Goal: Information Seeking & Learning: Learn about a topic

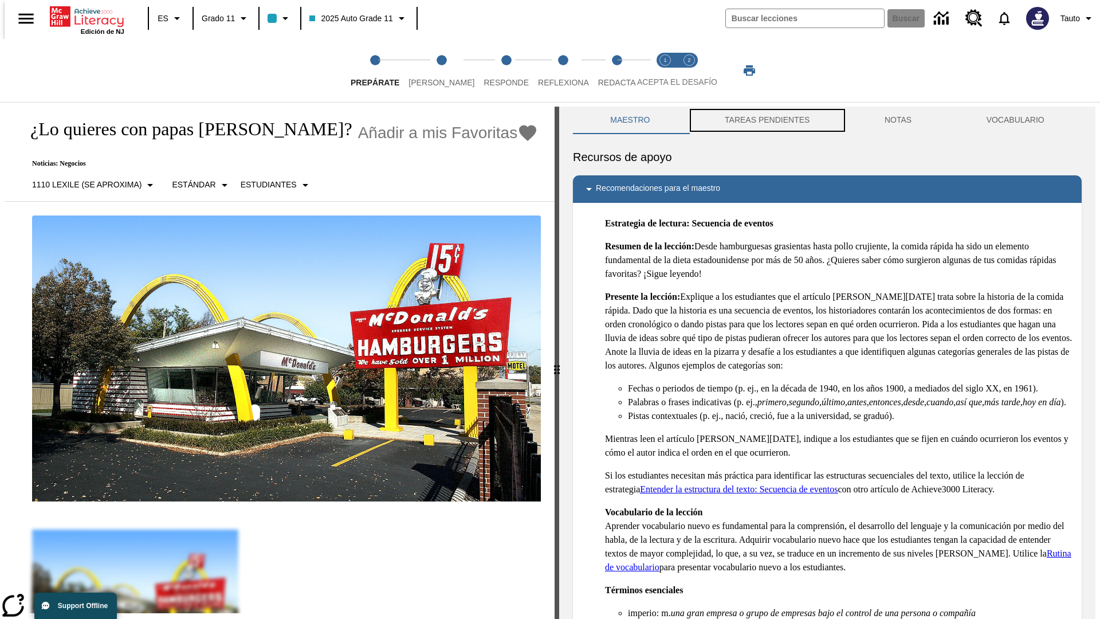
click at [766, 120] on button "TAREAS PENDIENTES" at bounding box center [767, 120] width 160 height 27
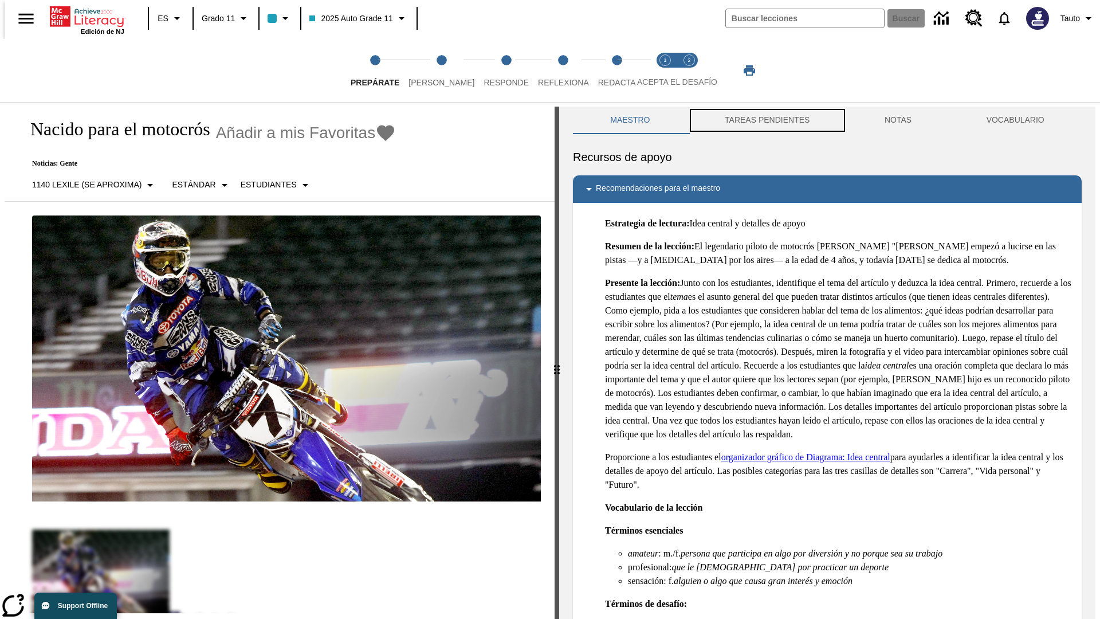
click at [766, 120] on button "TAREAS PENDIENTES" at bounding box center [767, 120] width 160 height 27
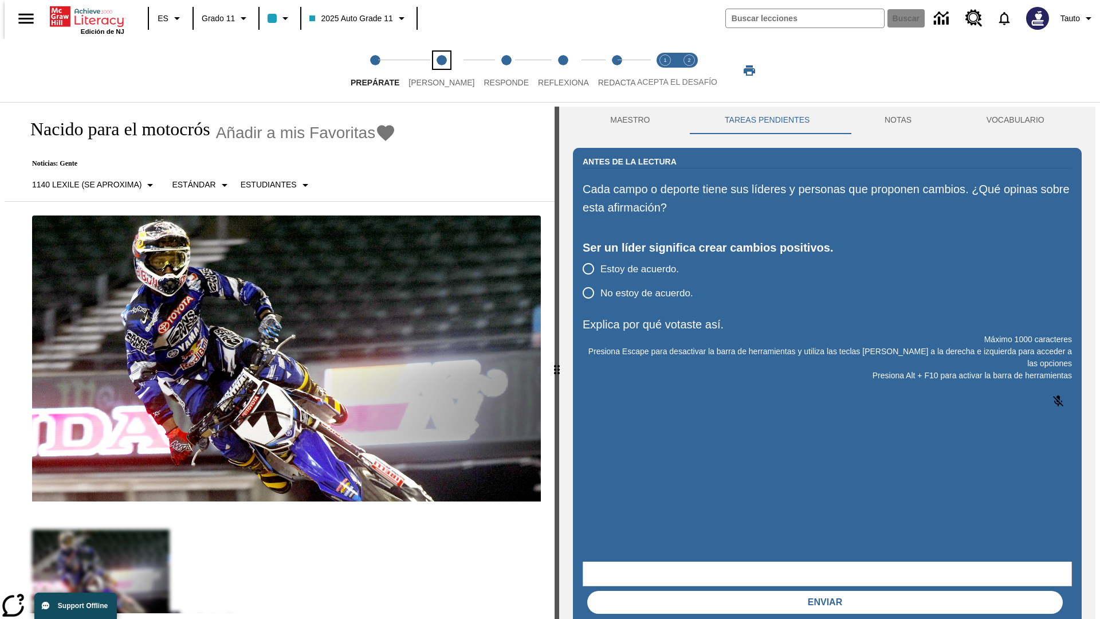
click at [432, 70] on span "[PERSON_NAME]" at bounding box center [441, 78] width 66 height 21
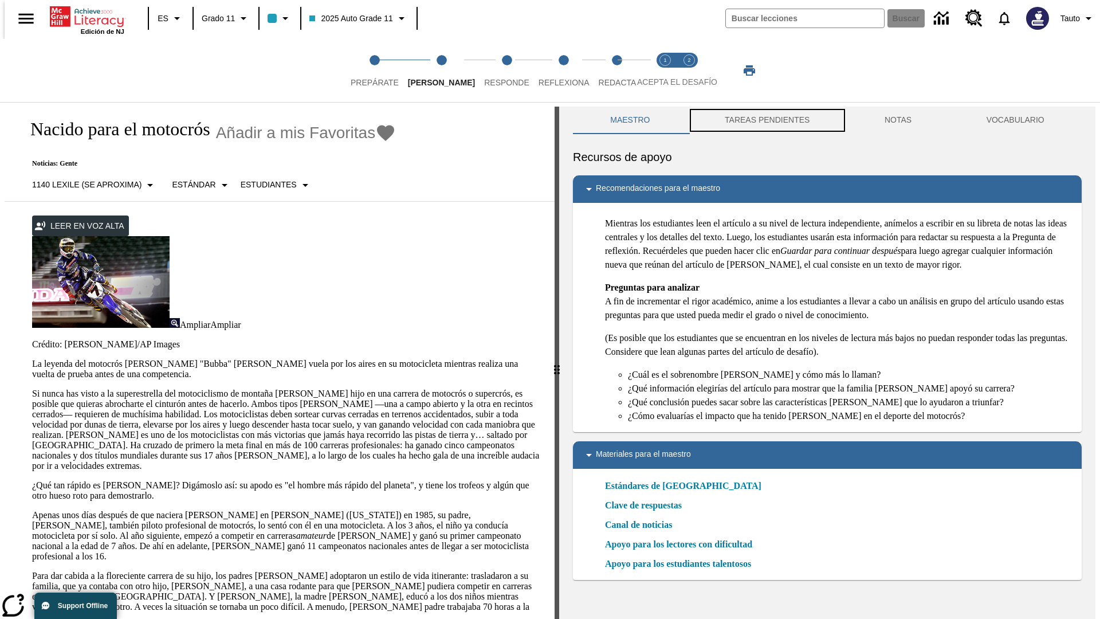
scroll to position [1, 0]
click at [766, 120] on button "TAREAS PENDIENTES" at bounding box center [767, 119] width 160 height 27
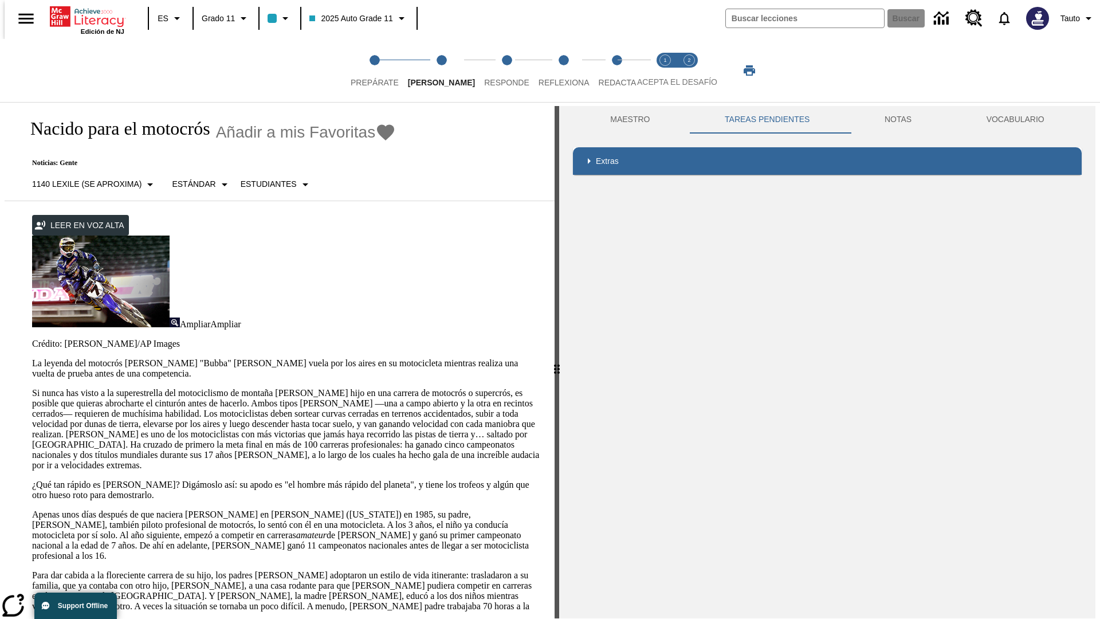
click at [32, 388] on p "Si nunca has visto a la superestrella del motociclismo de montaña [PERSON_NAME]…" at bounding box center [286, 429] width 509 height 82
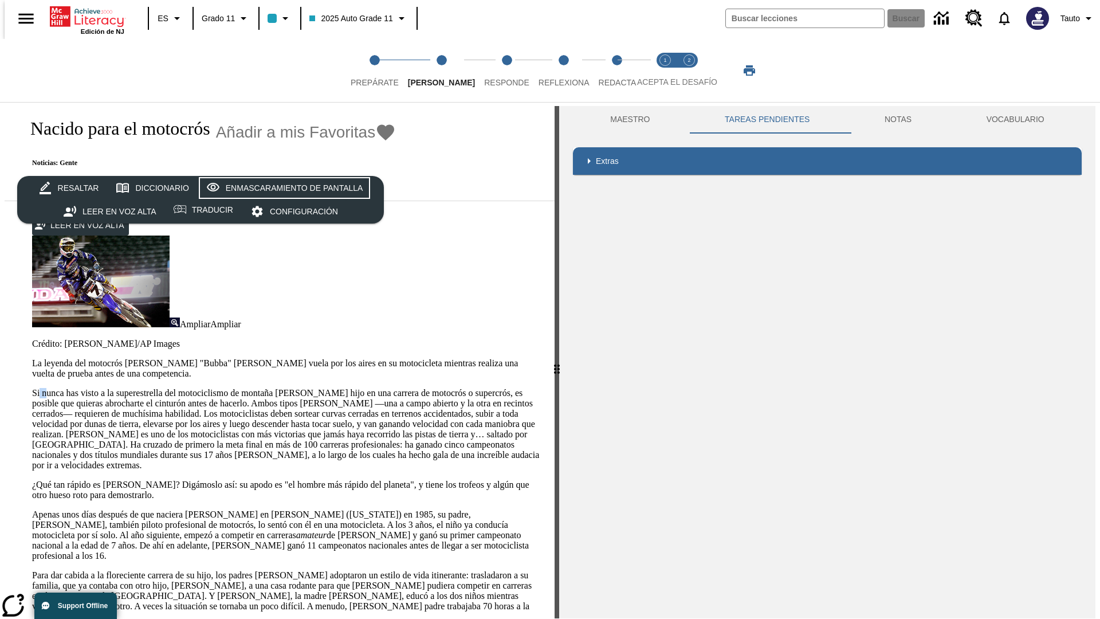
click at [282, 188] on div "Enmascaramiento de pantalla" at bounding box center [294, 188] width 137 height 14
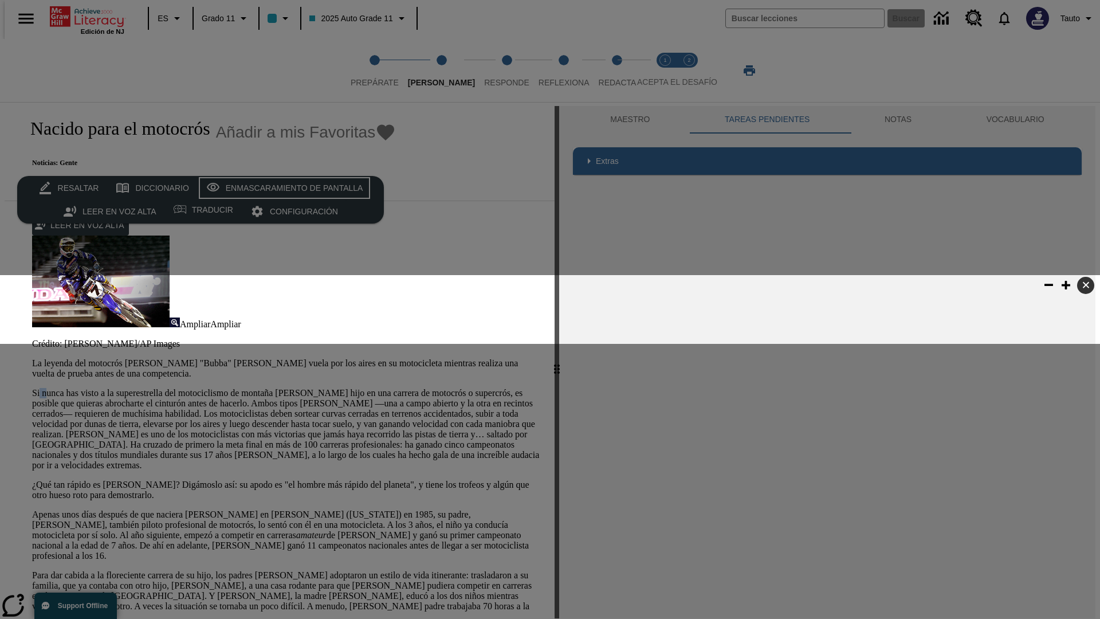
click at [282, 188] on div "Enmascaramiento de pantalla" at bounding box center [294, 188] width 137 height 14
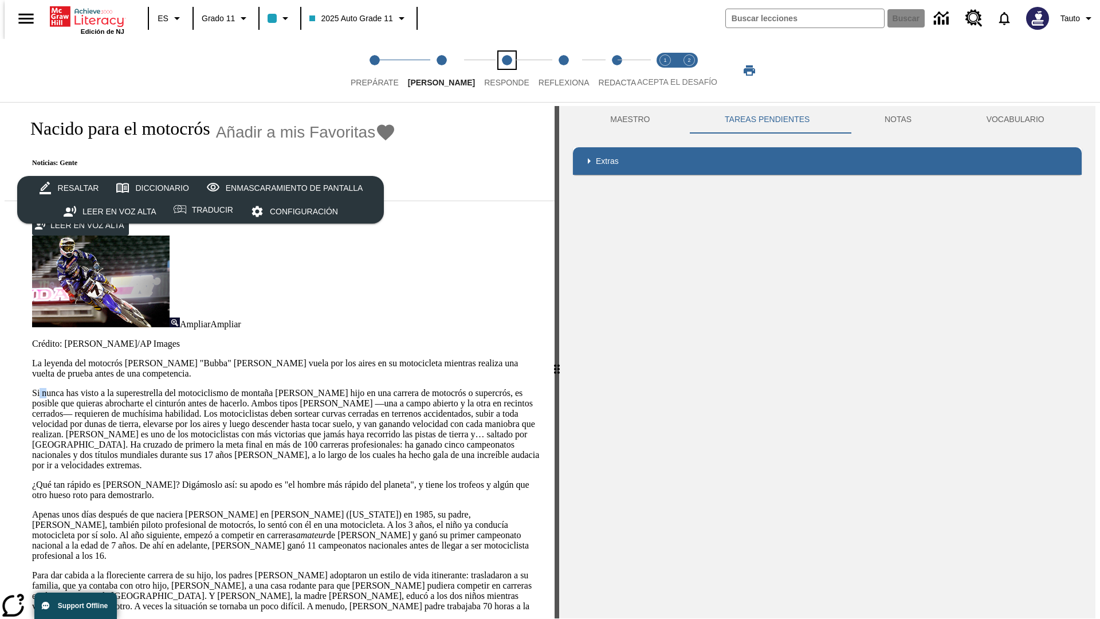
click at [489, 70] on span "Responde" at bounding box center [506, 78] width 45 height 21
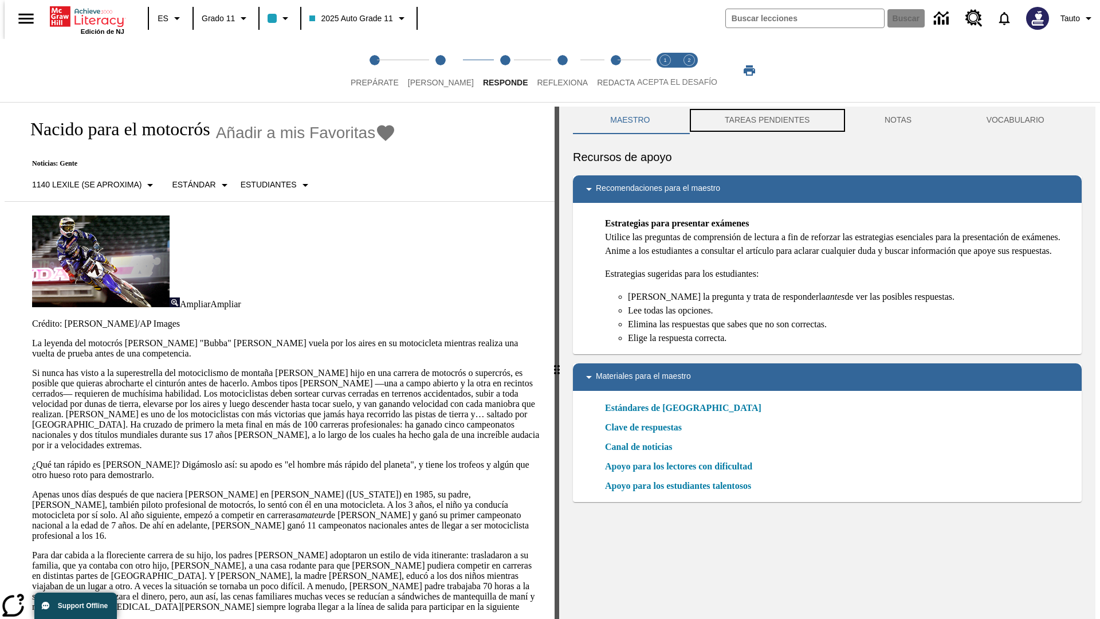
scroll to position [1, 0]
click at [766, 120] on button "TAREAS PENDIENTES" at bounding box center [767, 119] width 160 height 27
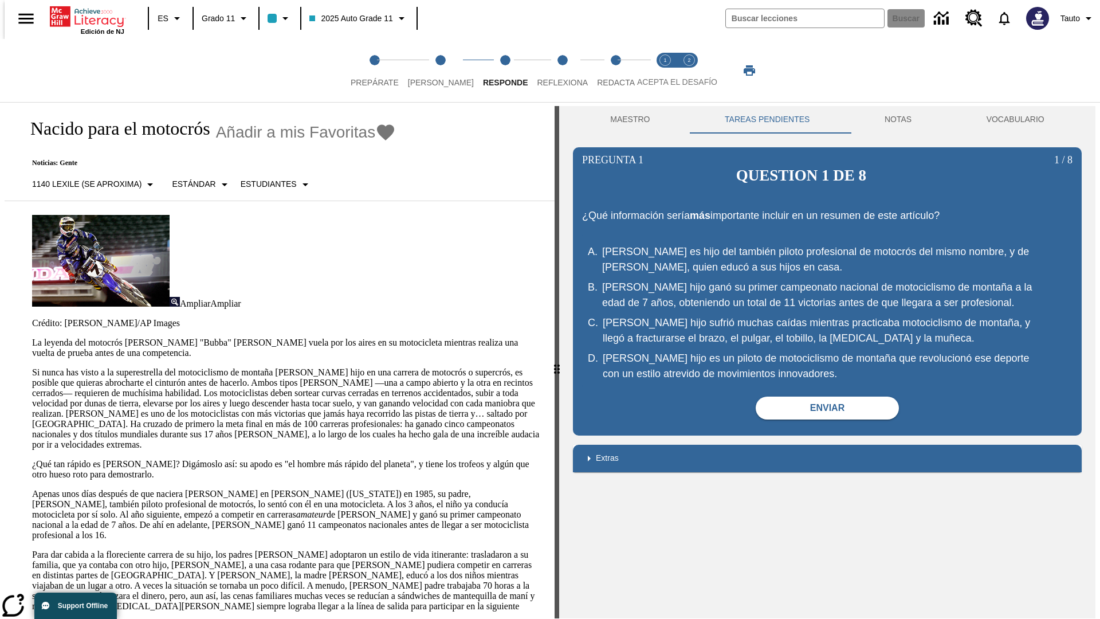
click at [32, 367] on p "Si nunca has visto a la superestrella del motociclismo de montaña [PERSON_NAME]…" at bounding box center [286, 408] width 509 height 82
click at [547, 70] on span "Reflexiona" at bounding box center [562, 78] width 51 height 21
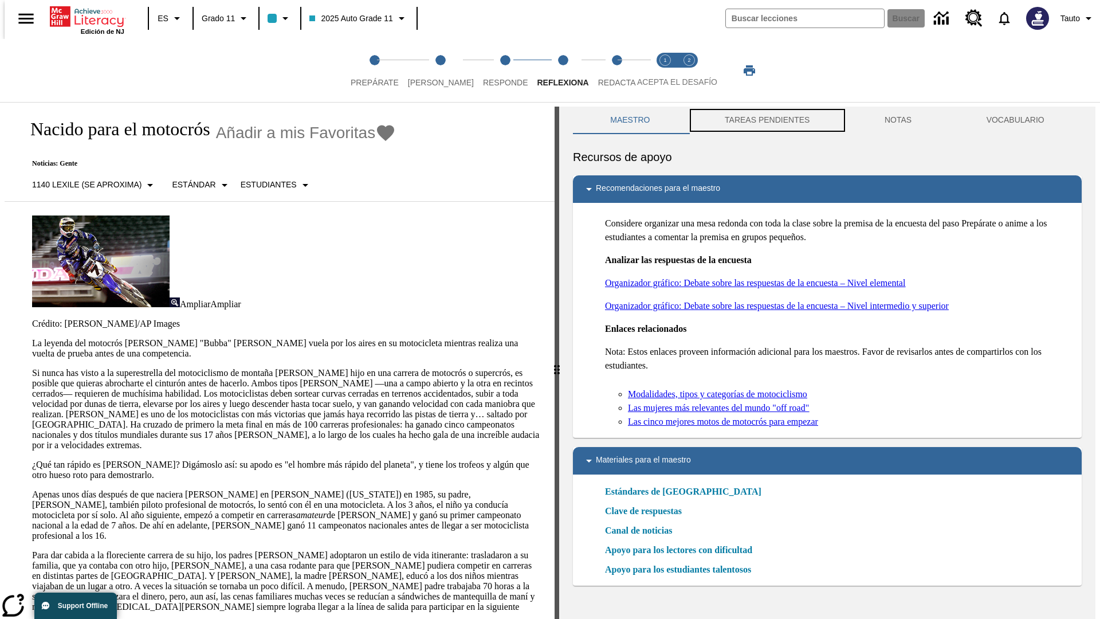
scroll to position [1, 0]
click at [766, 120] on button "TAREAS PENDIENTES" at bounding box center [767, 119] width 160 height 27
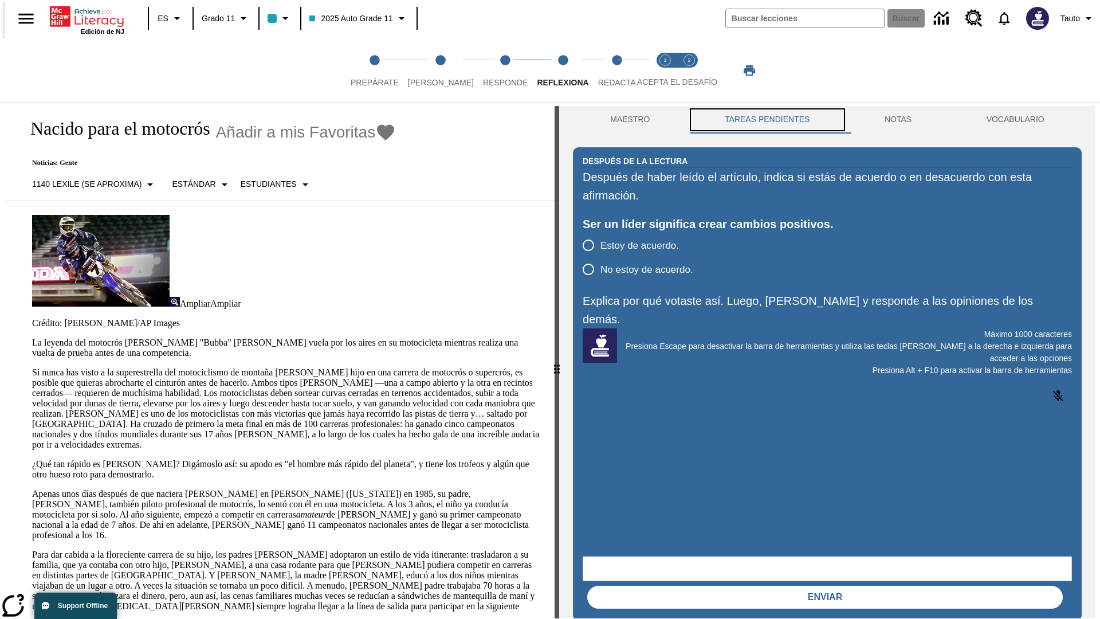
scroll to position [0, 0]
click at [32, 367] on p "Si nunca has visto a la superestrella del motociclismo de montaña [PERSON_NAME]…" at bounding box center [286, 408] width 509 height 82
click at [604, 70] on span "Redacta" at bounding box center [617, 78] width 38 height 21
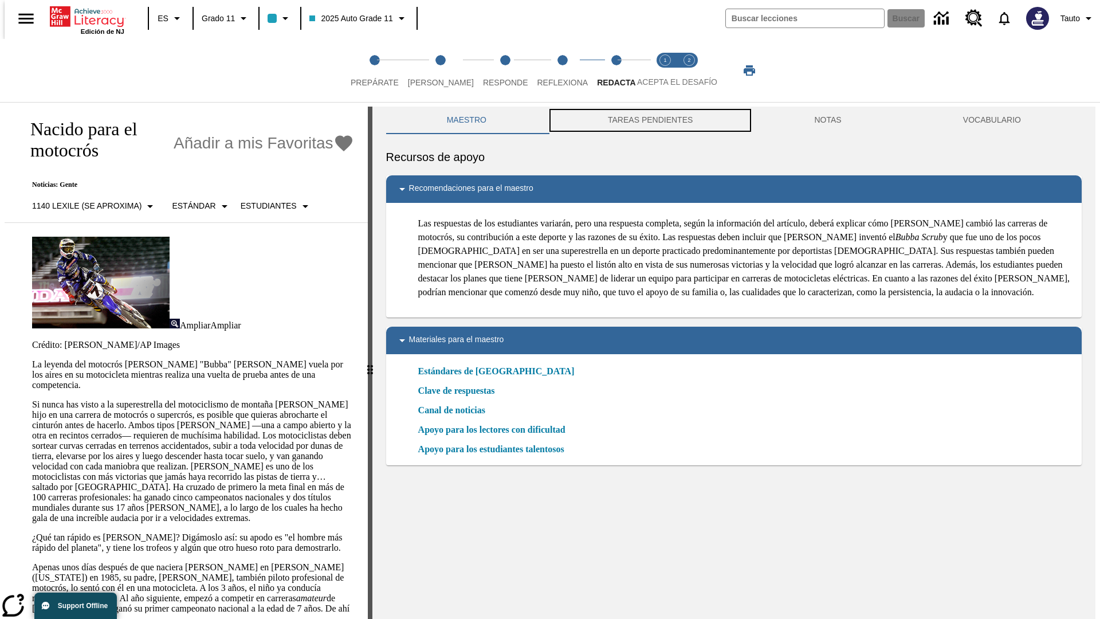
scroll to position [1, 0]
click at [649, 120] on button "TAREAS PENDIENTES" at bounding box center [650, 119] width 206 height 27
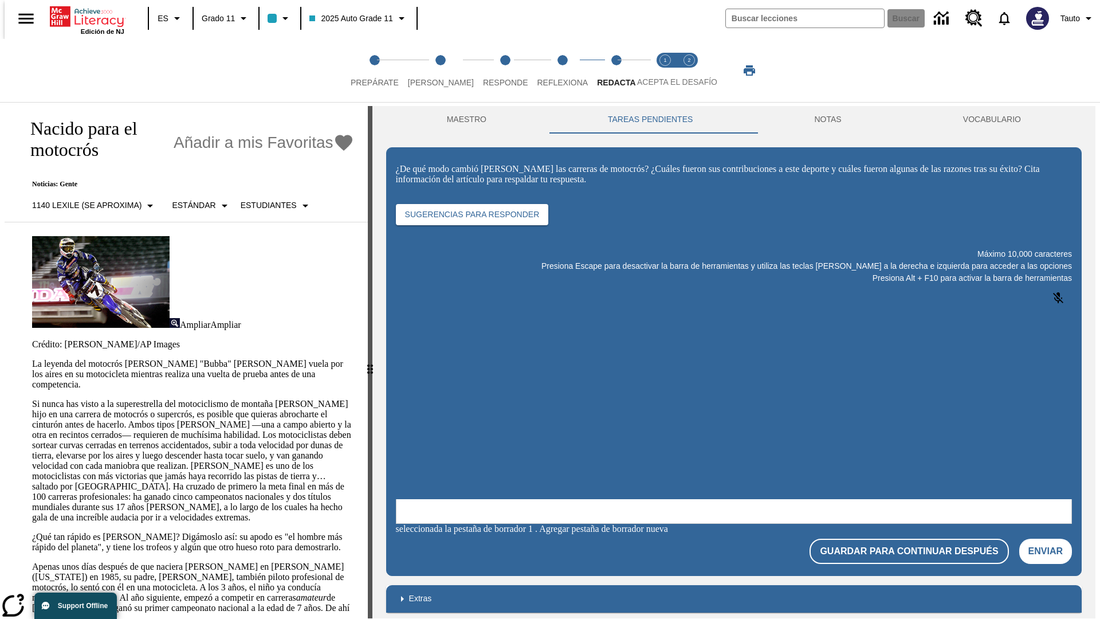
scroll to position [0, 0]
click at [32, 399] on p "Si nunca has visto a la superestrella del motociclismo de montaña [PERSON_NAME]…" at bounding box center [193, 461] width 322 height 124
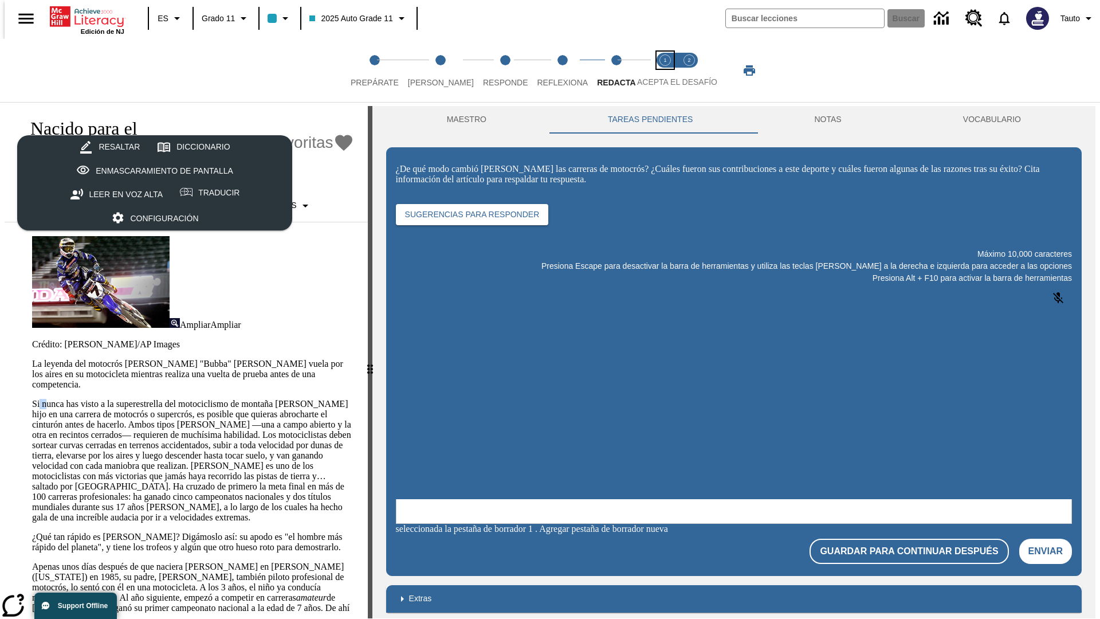
click at [665, 70] on span "Acepta el desafío lee step 1 of 2" at bounding box center [665, 78] width 15 height 21
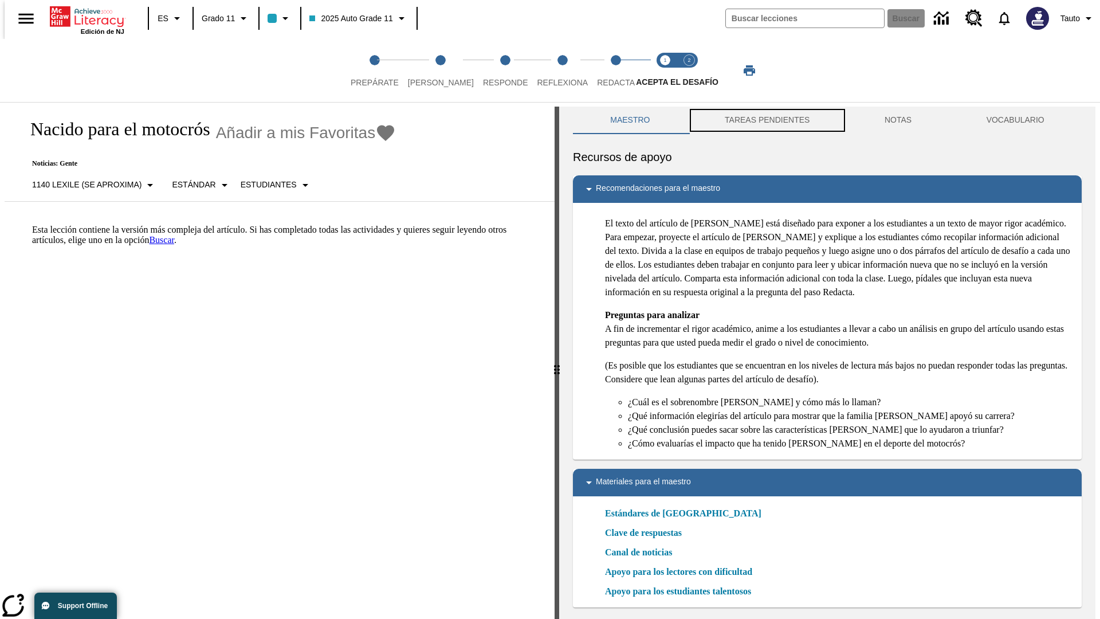
scroll to position [3, 0]
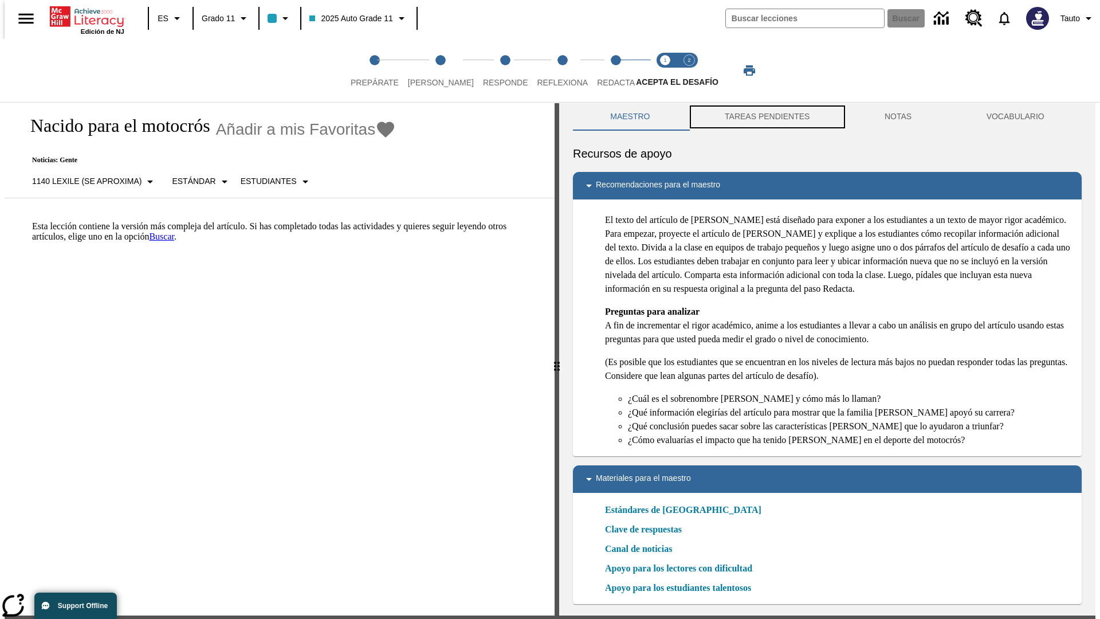
click at [766, 120] on button "TAREAS PENDIENTES" at bounding box center [767, 116] width 160 height 27
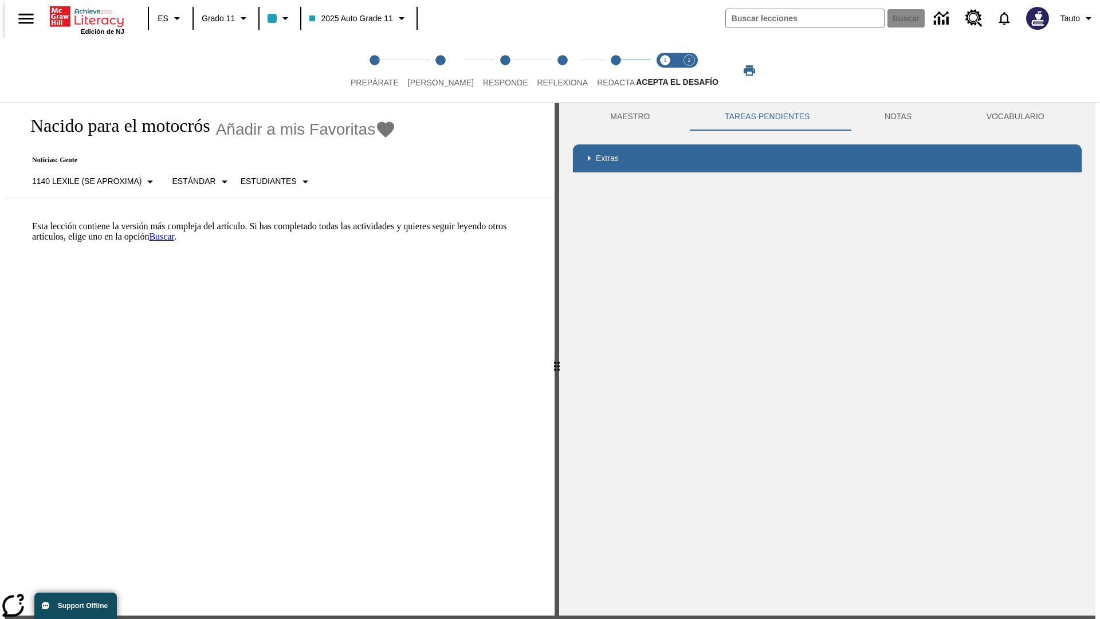
click at [32, 221] on p "Esta lección contiene la versión más compleja del artículo. Si has completado t…" at bounding box center [286, 231] width 509 height 21
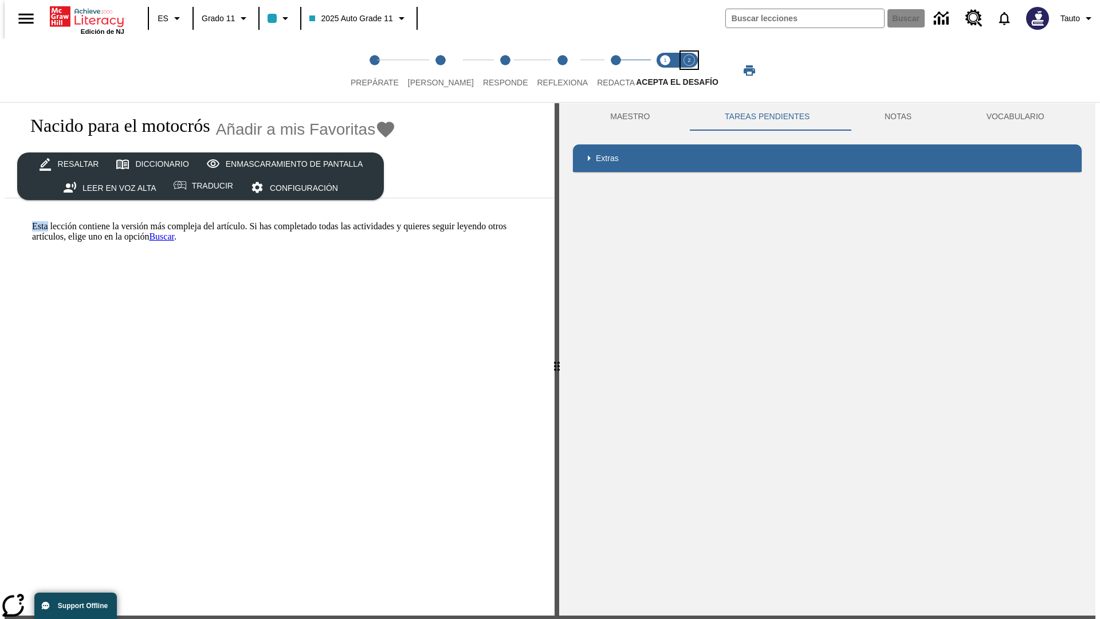
click at [689, 70] on span "Acepta el desafío contesta step 2 of 2" at bounding box center [689, 78] width 15 height 21
